Goal: Navigation & Orientation: Find specific page/section

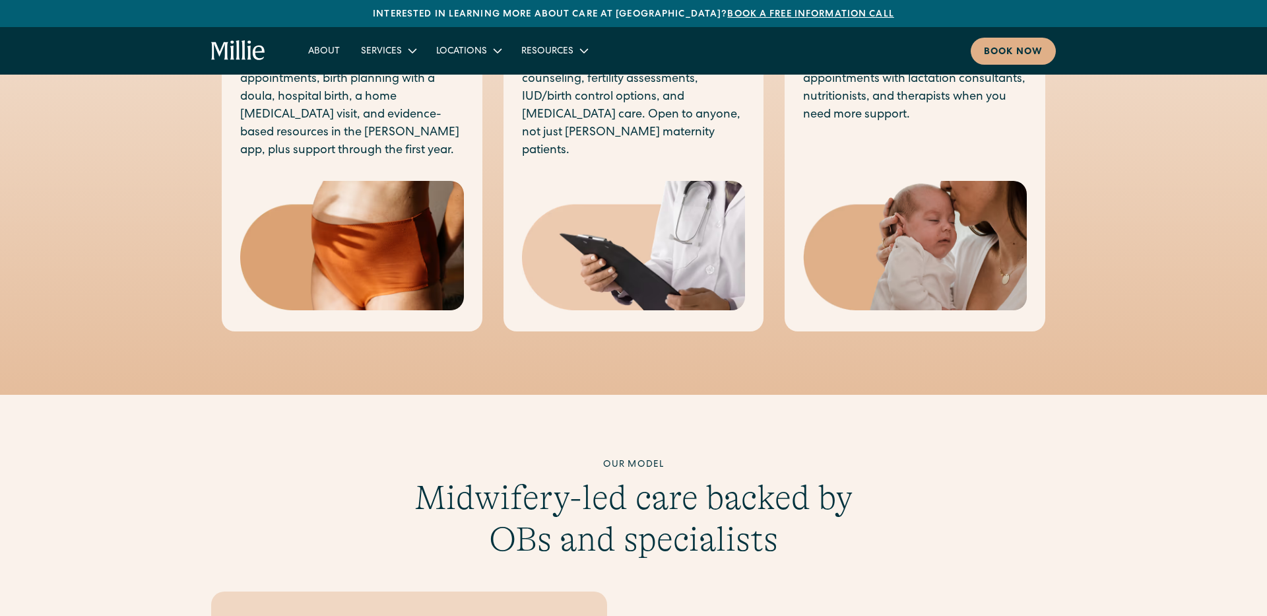
scroll to position [1032, 0]
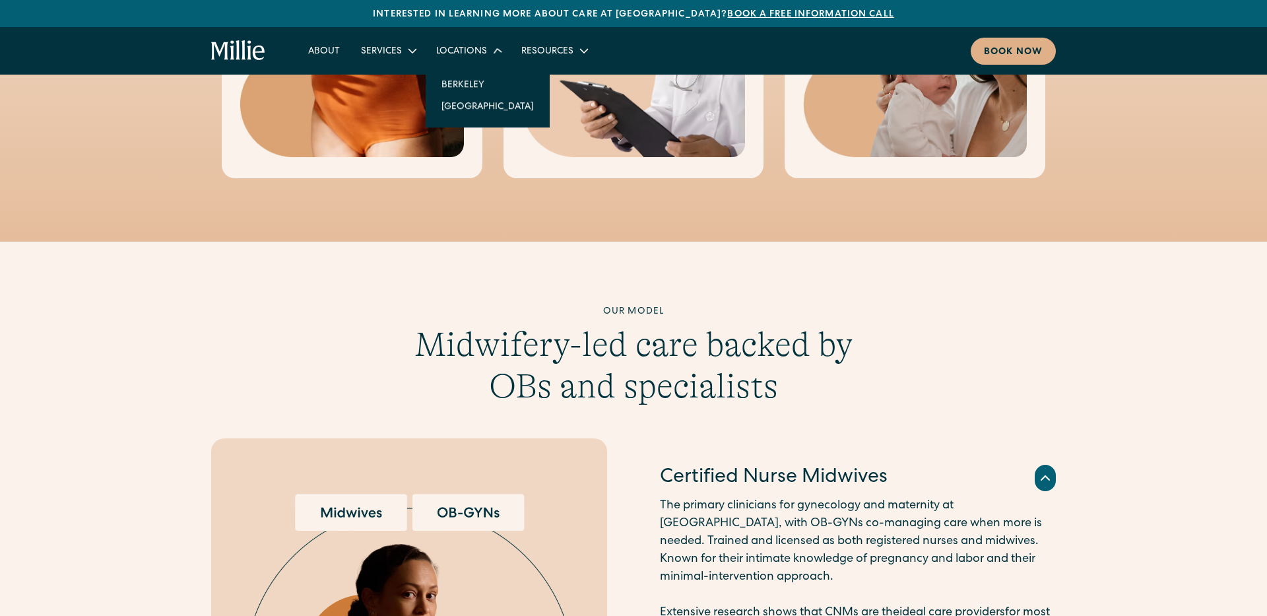
click at [457, 48] on div "Locations" at bounding box center [461, 52] width 51 height 14
click at [459, 48] on div "Locations" at bounding box center [461, 52] width 51 height 14
click at [494, 52] on icon at bounding box center [498, 51] width 20 height 20
click at [494, 51] on icon at bounding box center [498, 51] width 16 height 16
click at [480, 111] on link "[GEOGRAPHIC_DATA]" at bounding box center [488, 105] width 114 height 22
